Goal: Task Accomplishment & Management: Manage account settings

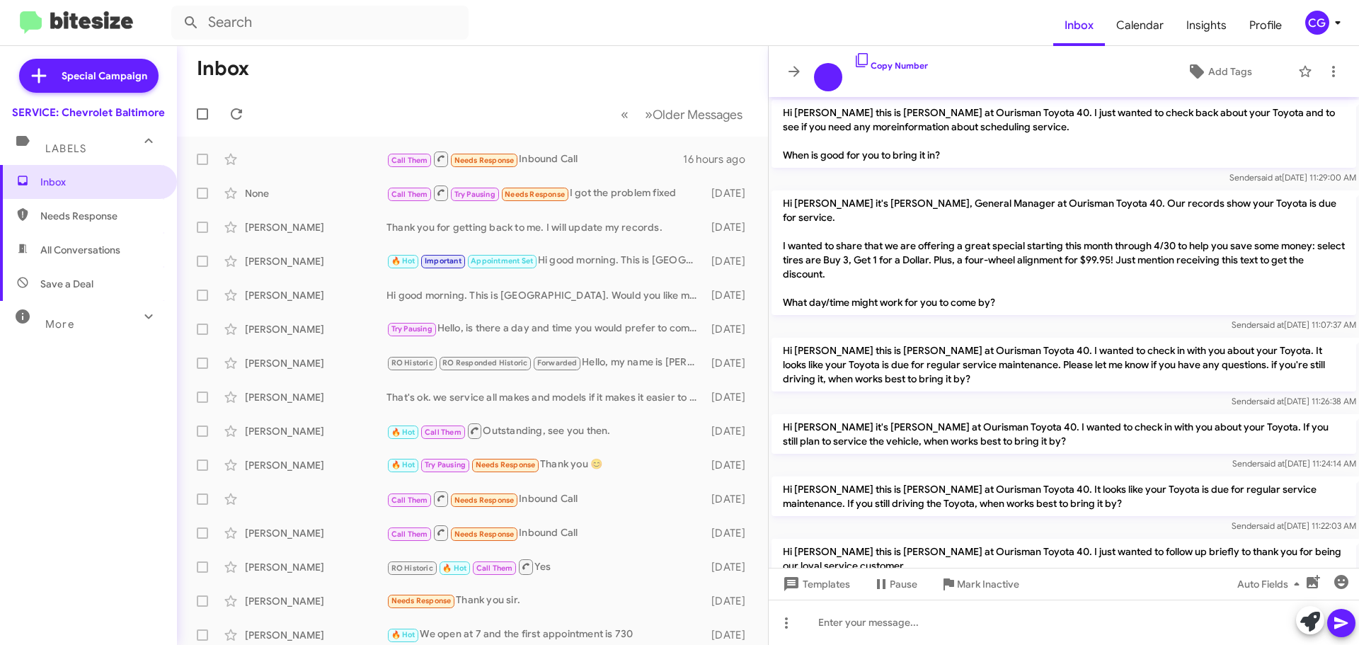
scroll to position [871, 0]
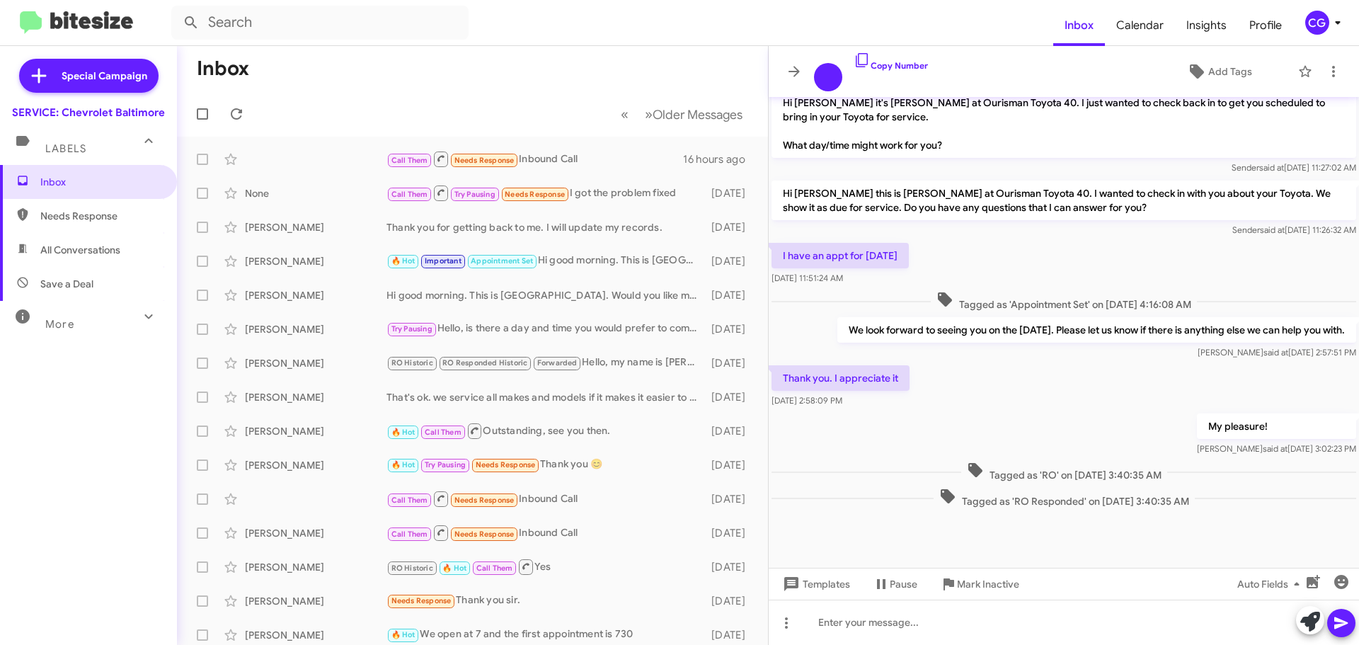
click at [1320, 13] on div "CG" at bounding box center [1317, 23] width 24 height 24
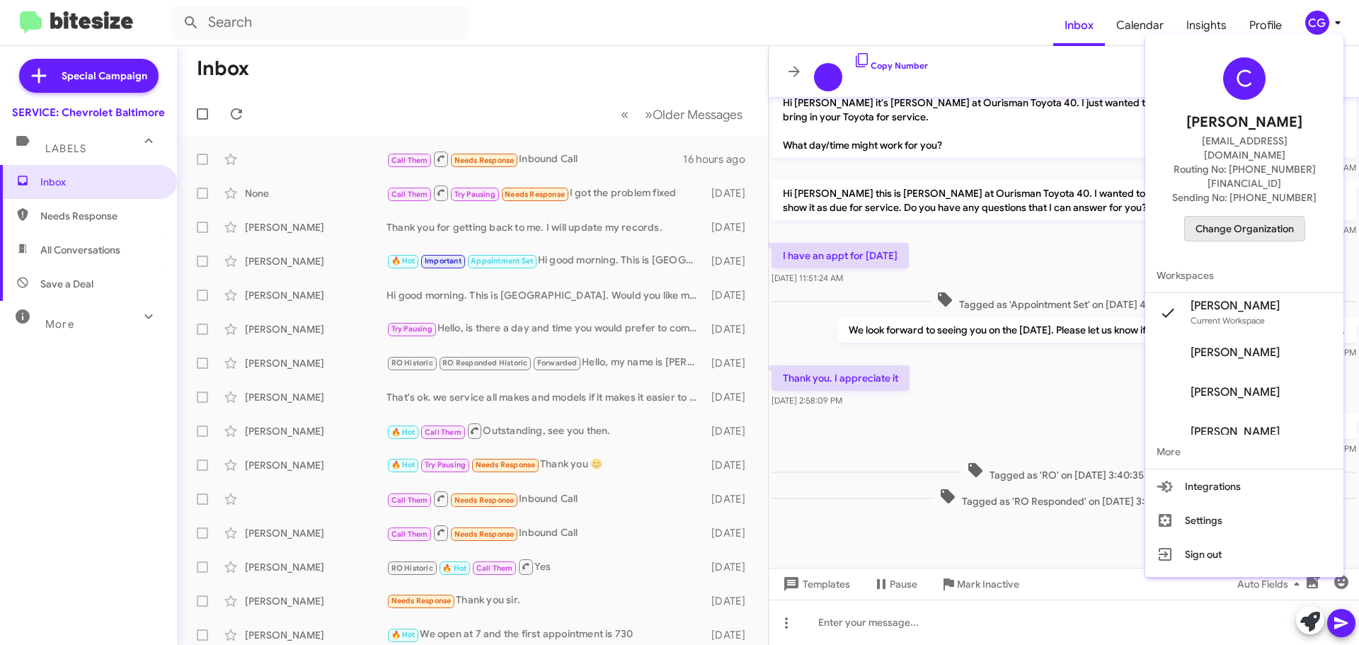
click at [1230, 217] on span "Change Organization" at bounding box center [1245, 229] width 98 height 24
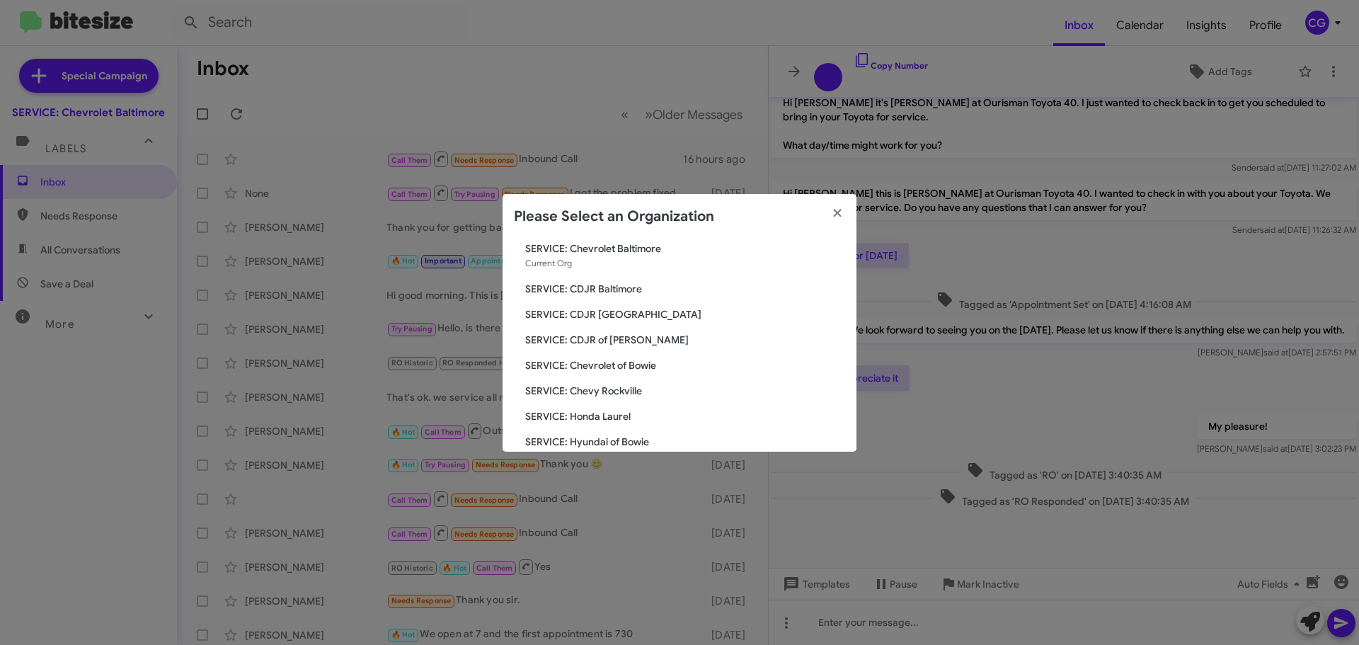
scroll to position [71, 0]
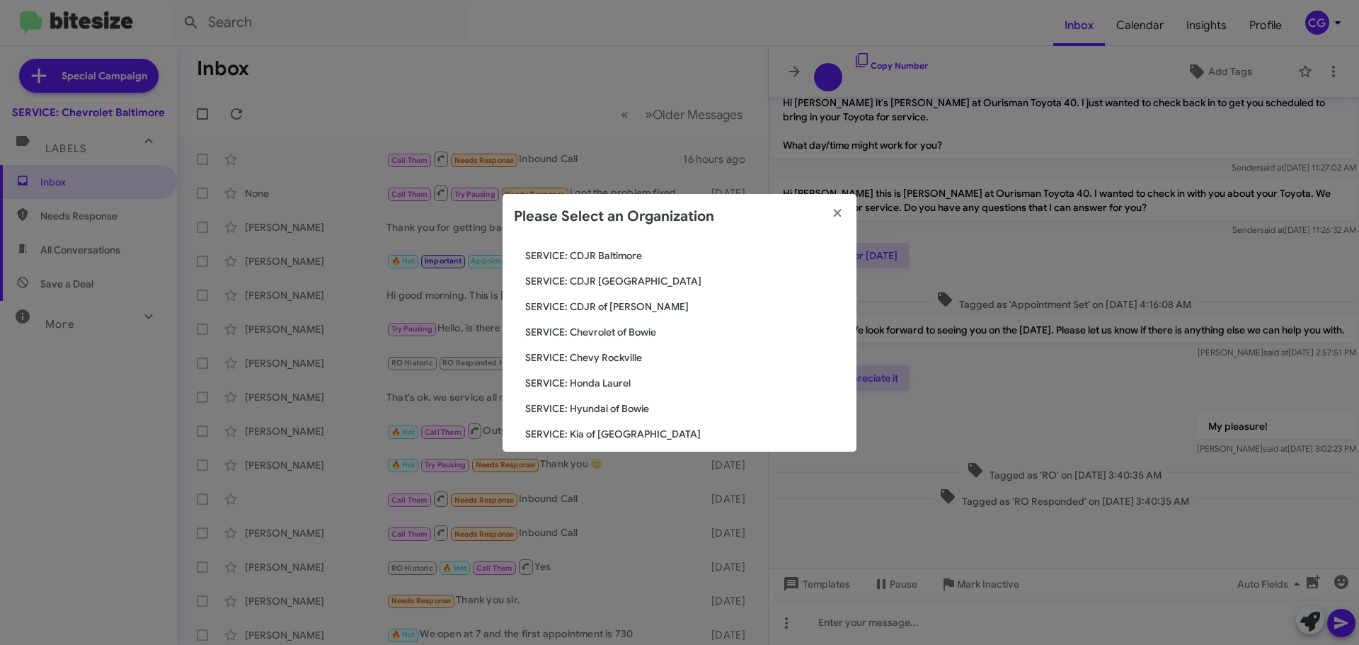
click at [634, 406] on span "SERVICE: Hyundai of Bowie" at bounding box center [685, 408] width 320 height 14
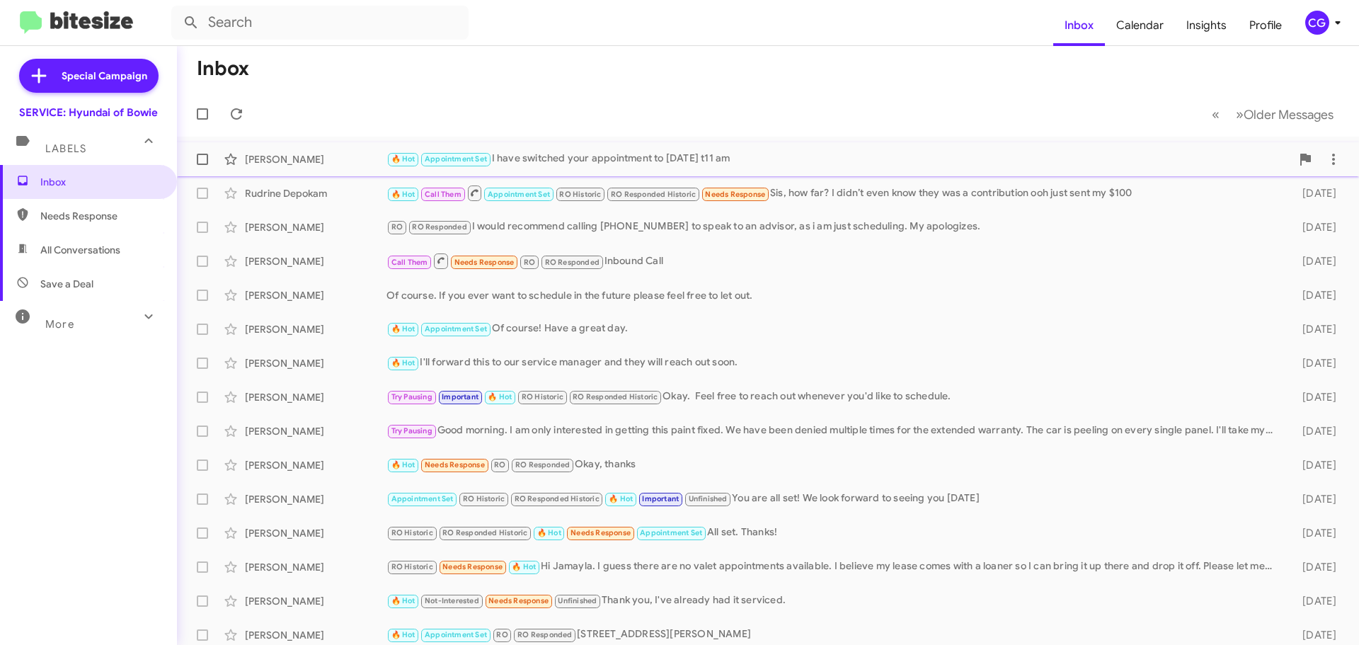
click at [524, 159] on div "🔥 Hot Appointment Set I have switched your appointment to [DATE] t11 am" at bounding box center [839, 159] width 905 height 16
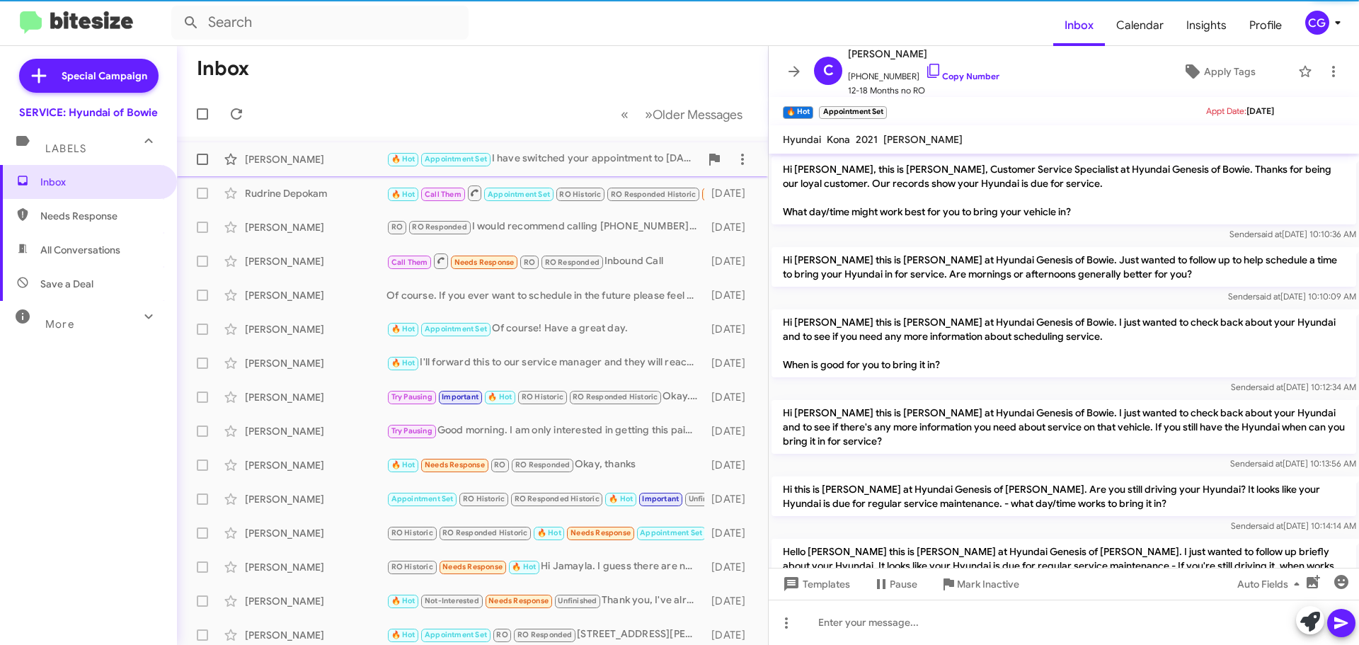
scroll to position [415, 0]
